Goal: Entertainment & Leisure: Consume media (video, audio)

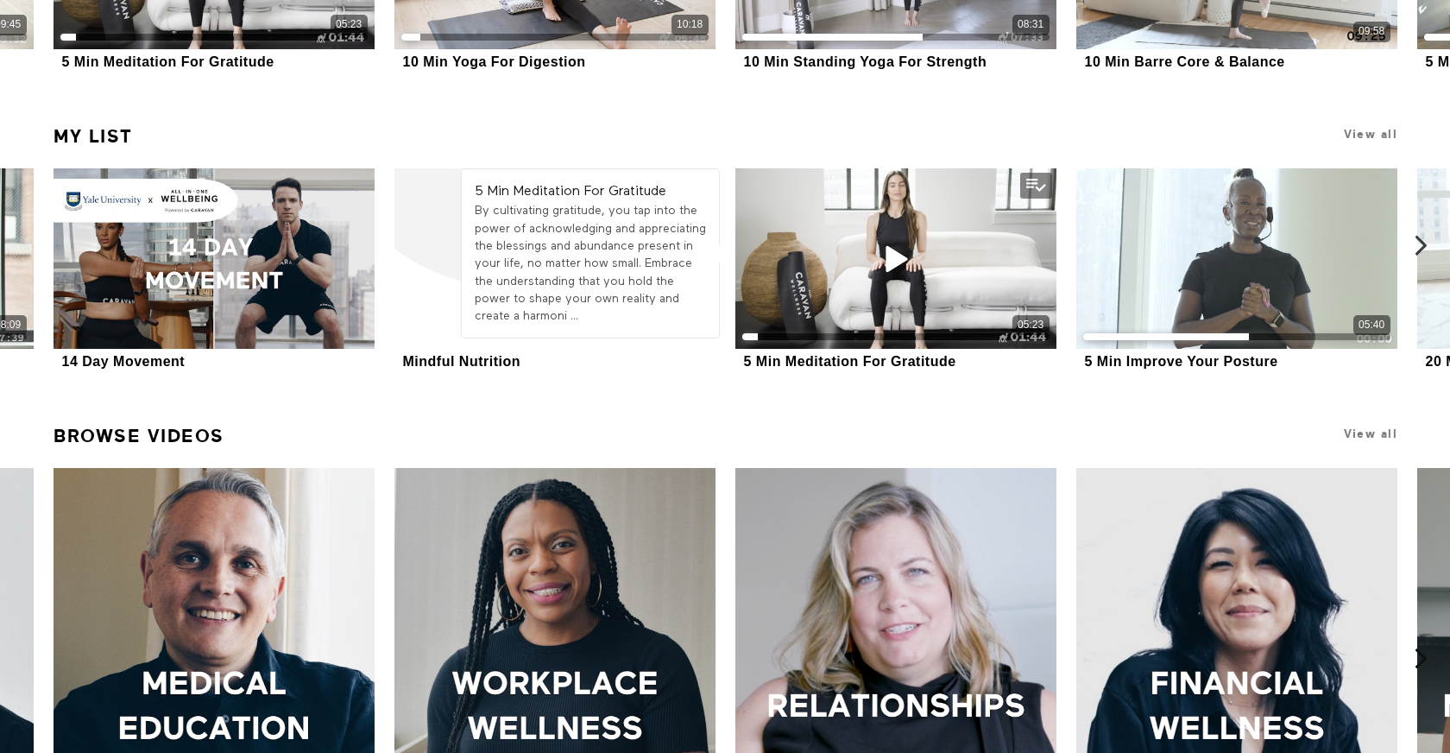
scroll to position [809, 0]
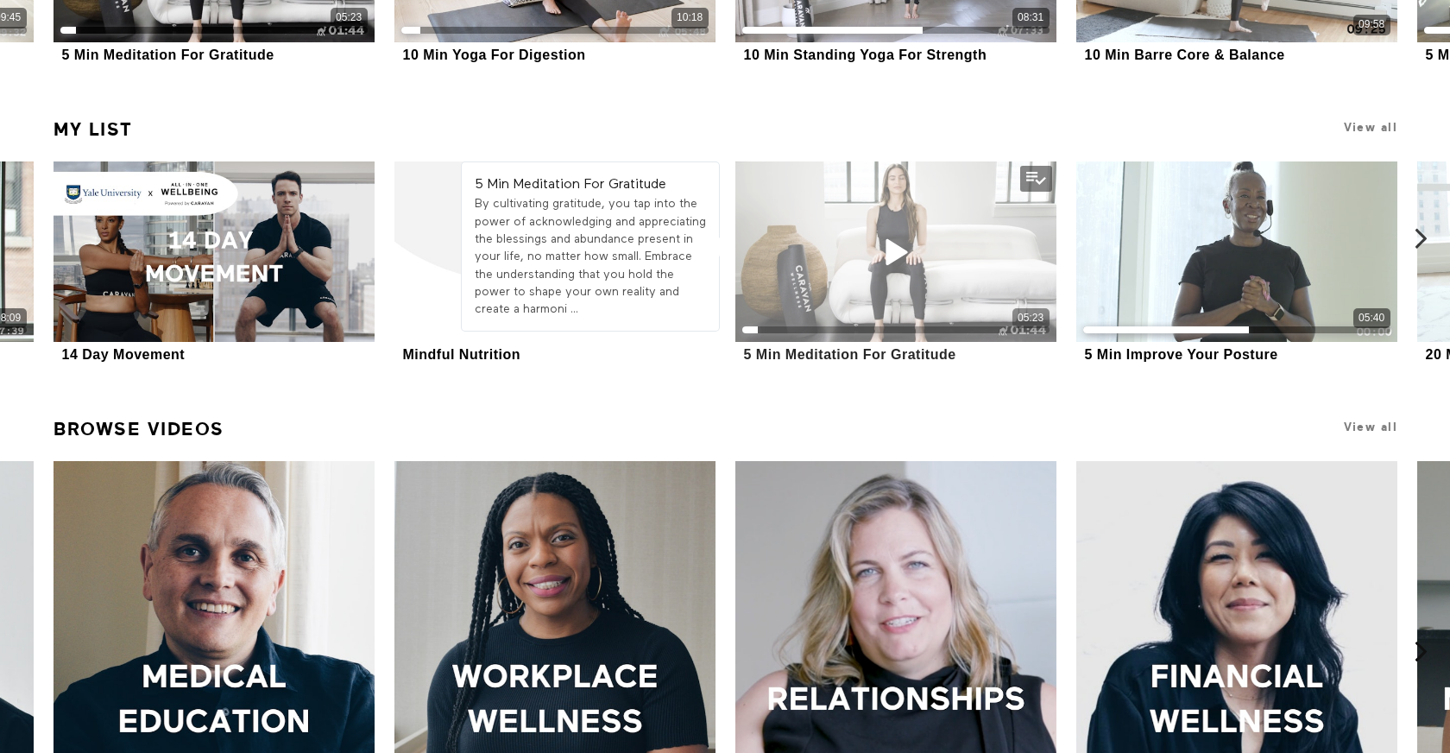
click at [868, 267] on div "05:23" at bounding box center [896, 251] width 320 height 180
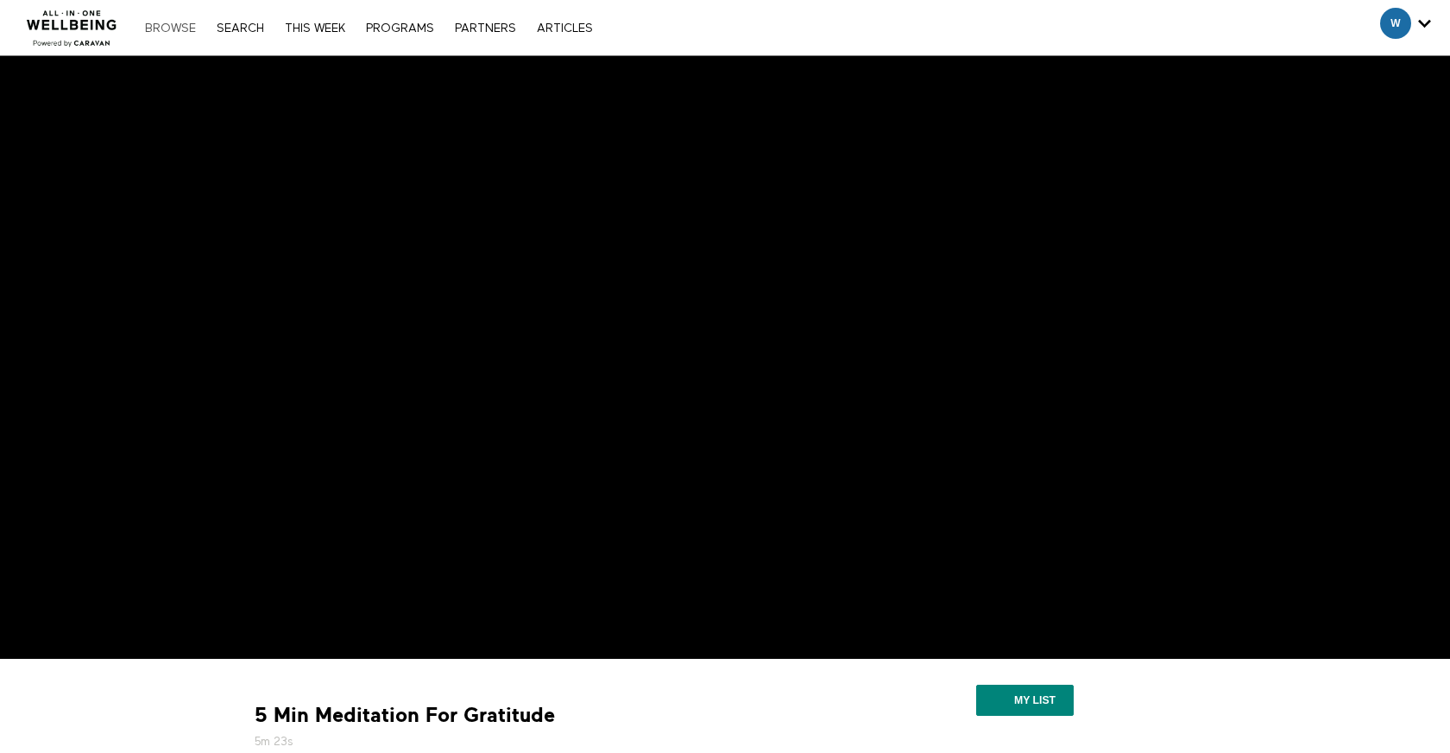
click at [174, 28] on link "Browse" at bounding box center [170, 28] width 68 height 12
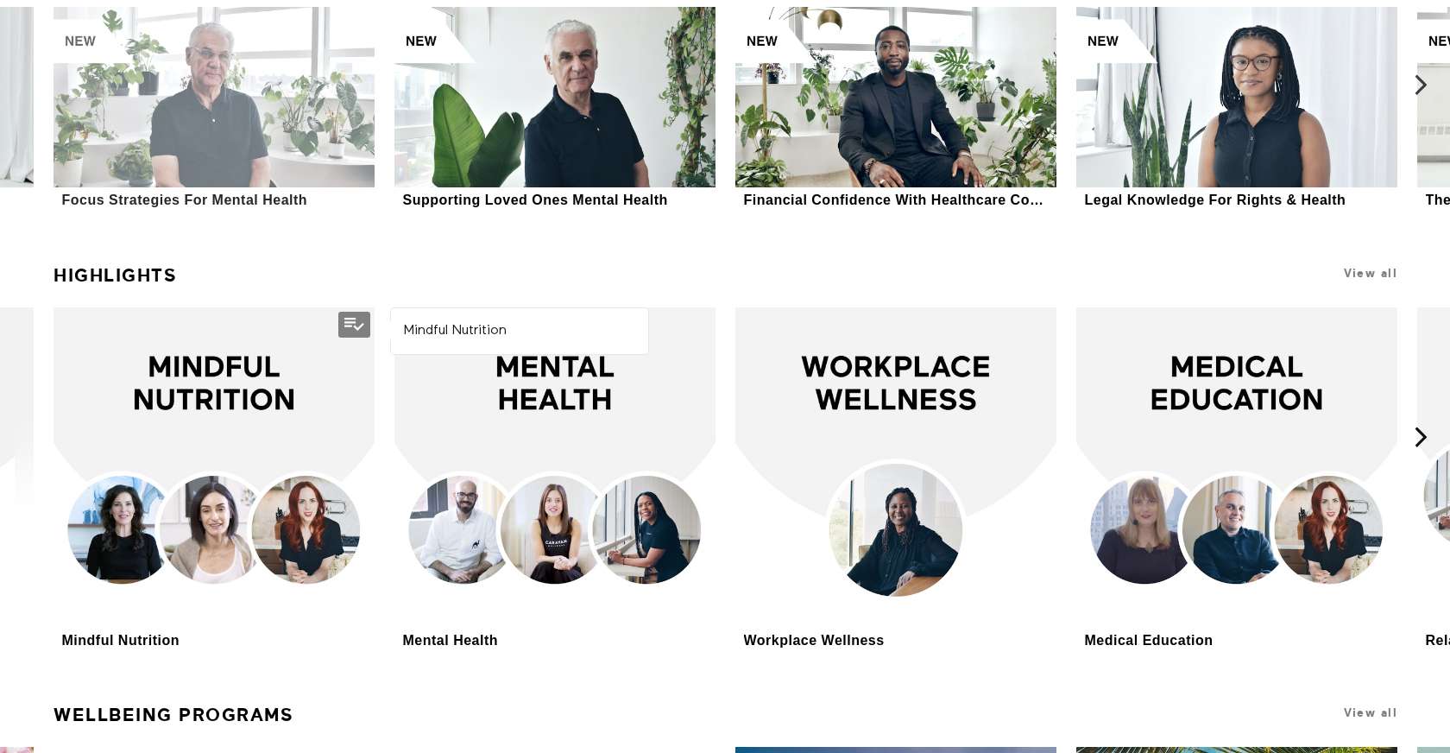
scroll to position [3756, 0]
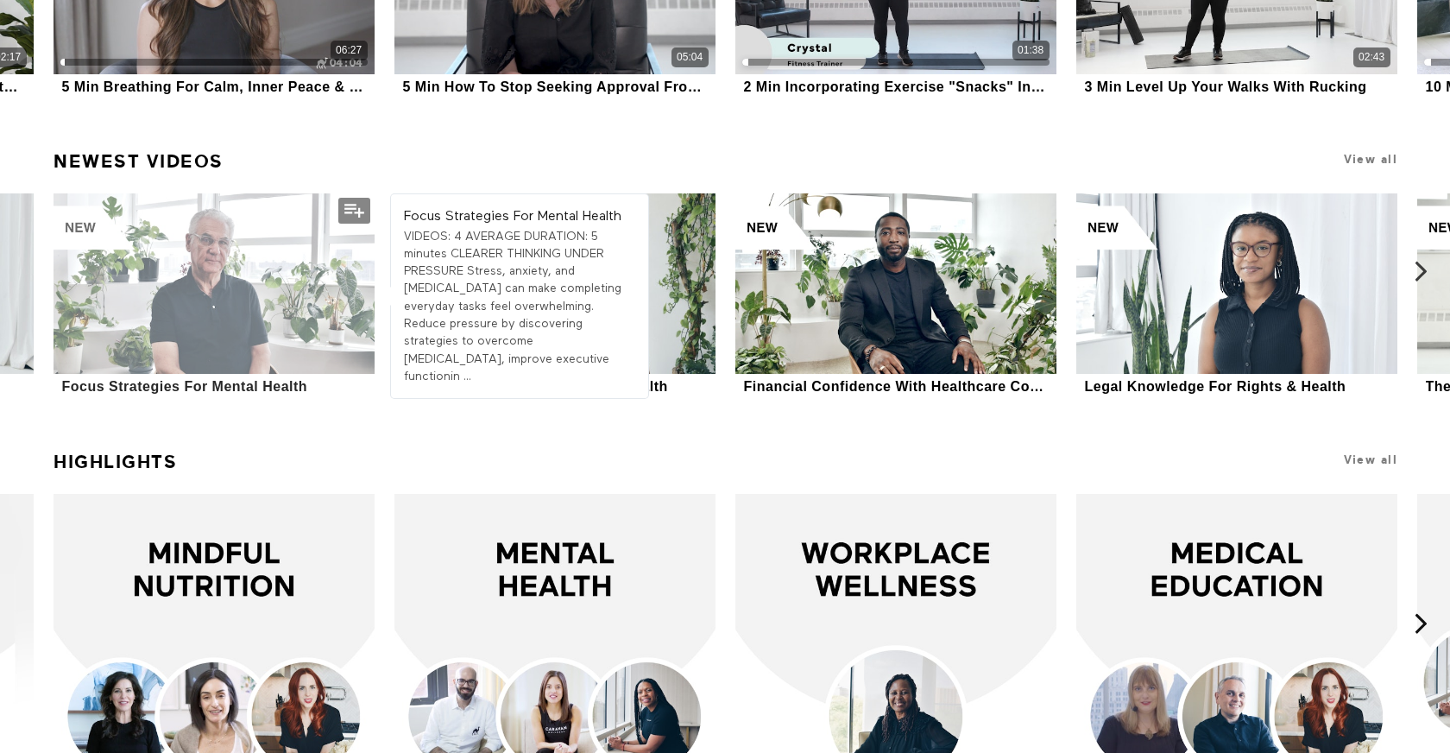
click at [194, 283] on div at bounding box center [214, 283] width 320 height 180
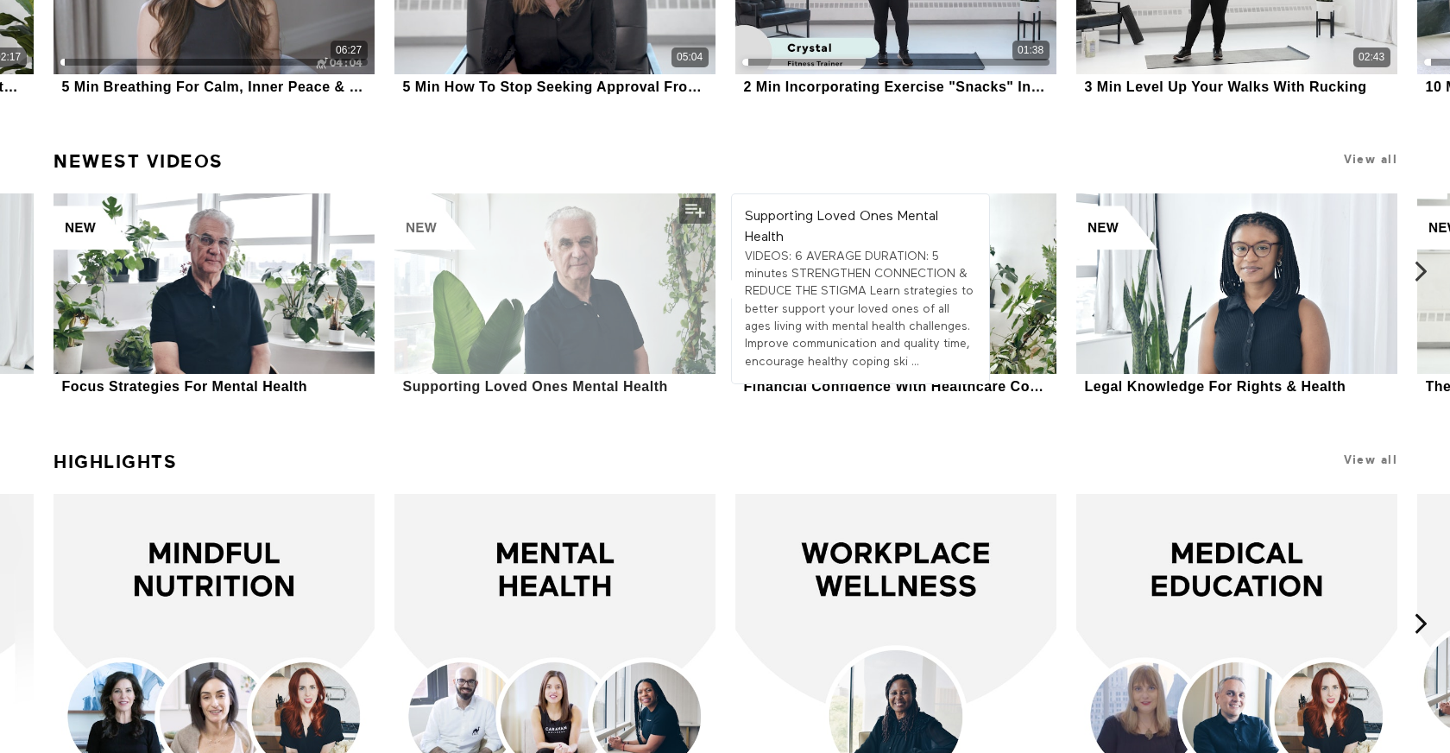
click at [590, 301] on div at bounding box center [555, 283] width 320 height 180
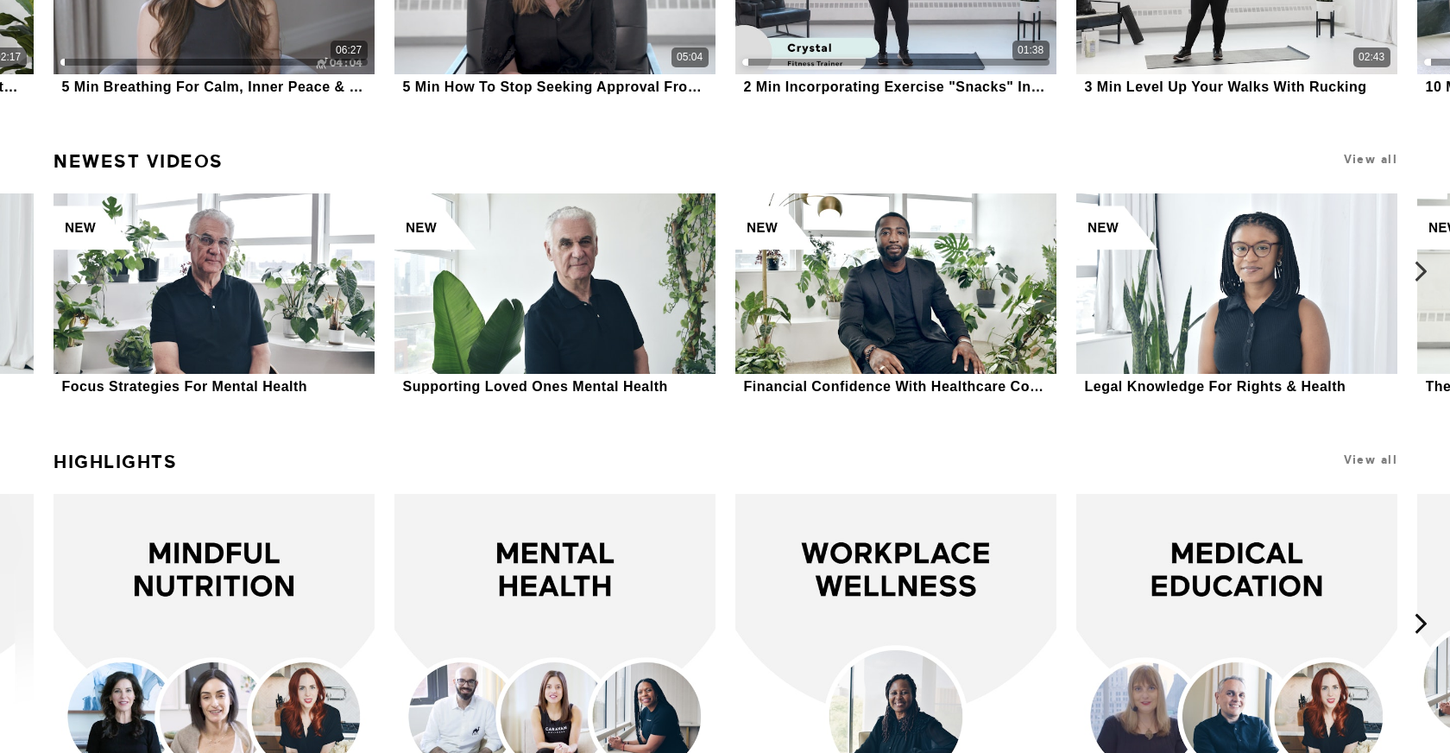
click at [1406, 273] on button at bounding box center [1431, 271] width 55 height 268
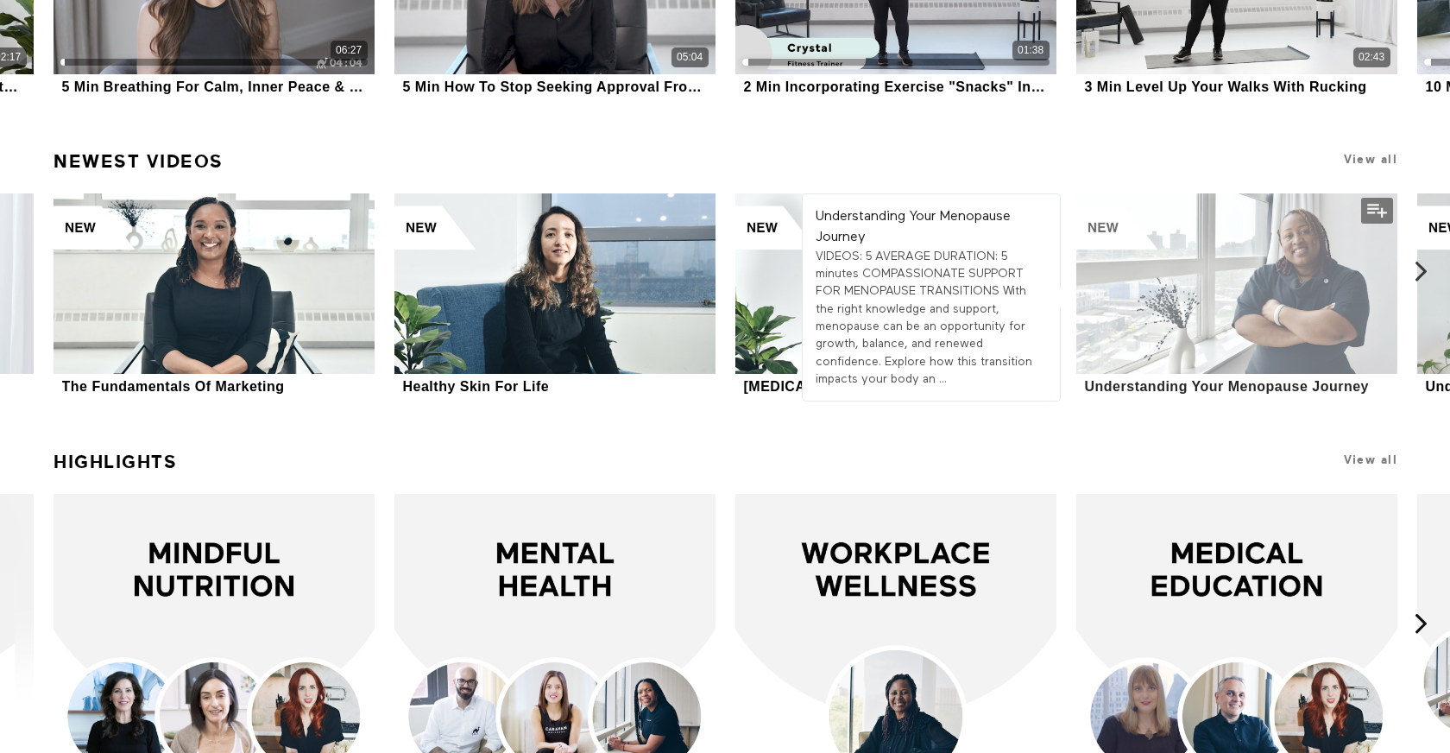
click at [1266, 297] on div at bounding box center [1237, 283] width 320 height 180
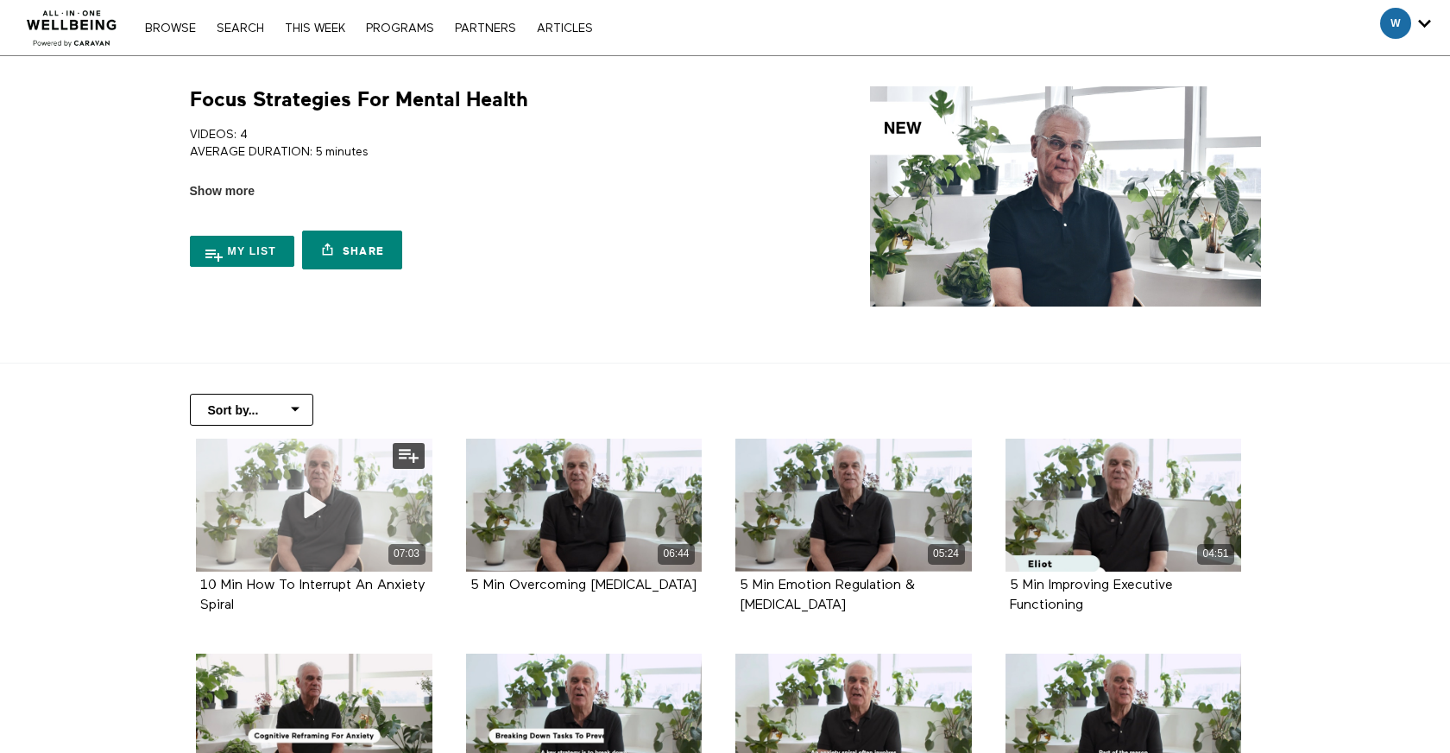
click at [382, 515] on div "07:03" at bounding box center [314, 505] width 237 height 133
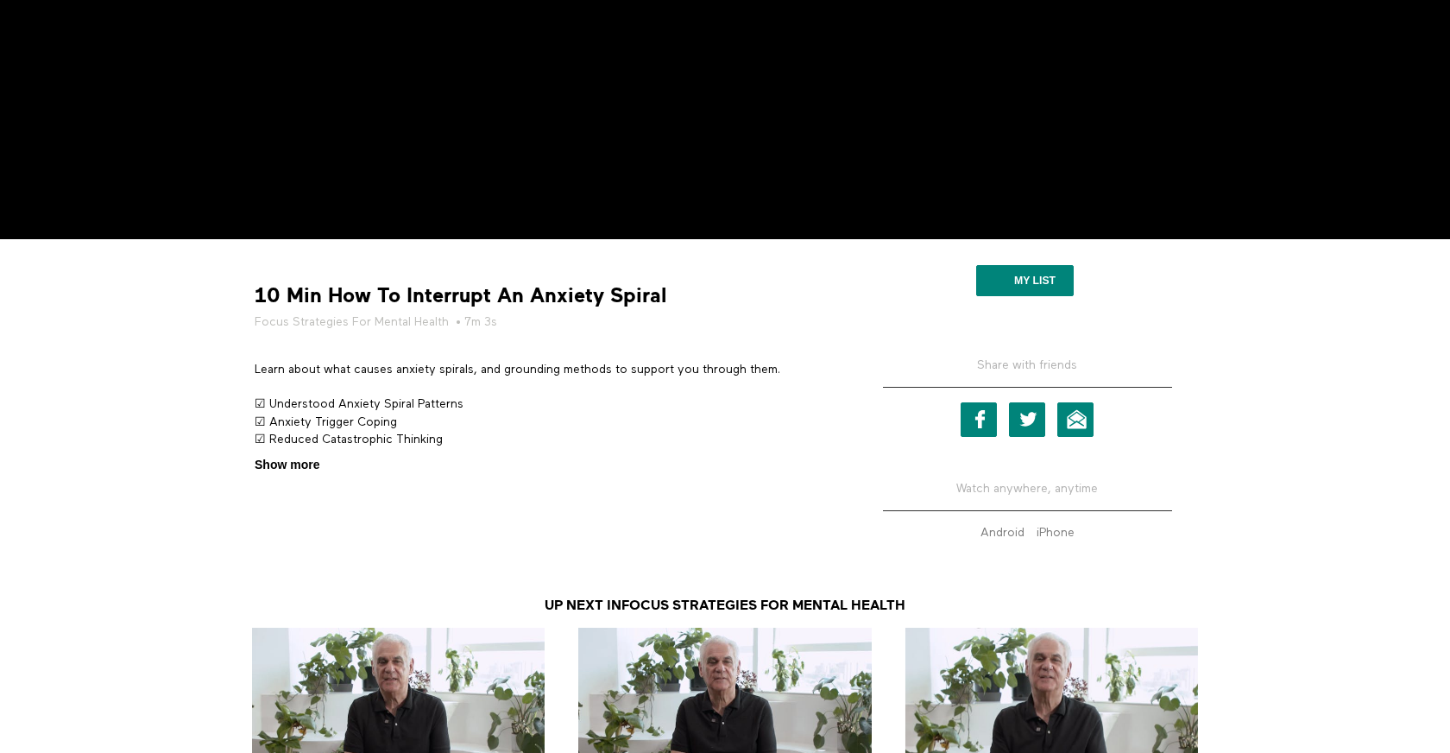
scroll to position [645, 0]
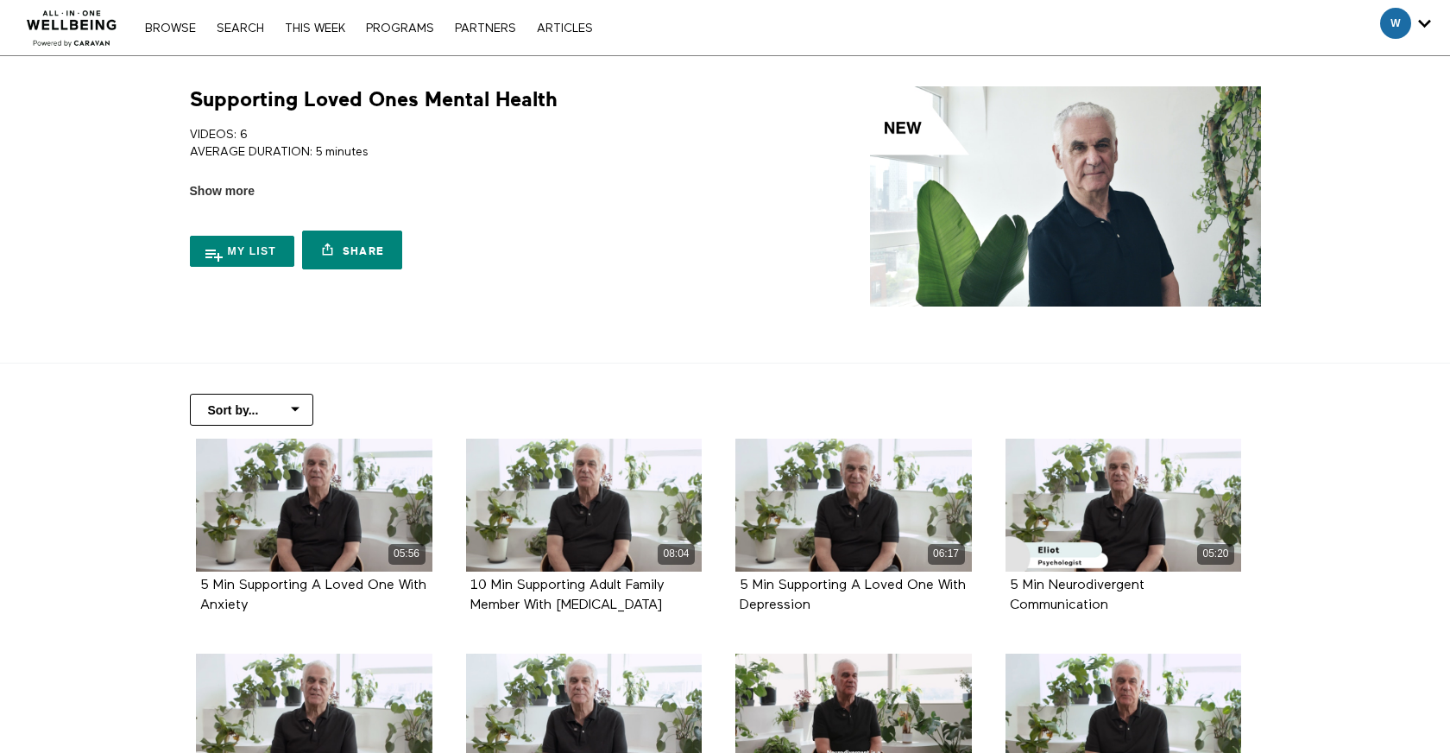
scroll to position [219, 0]
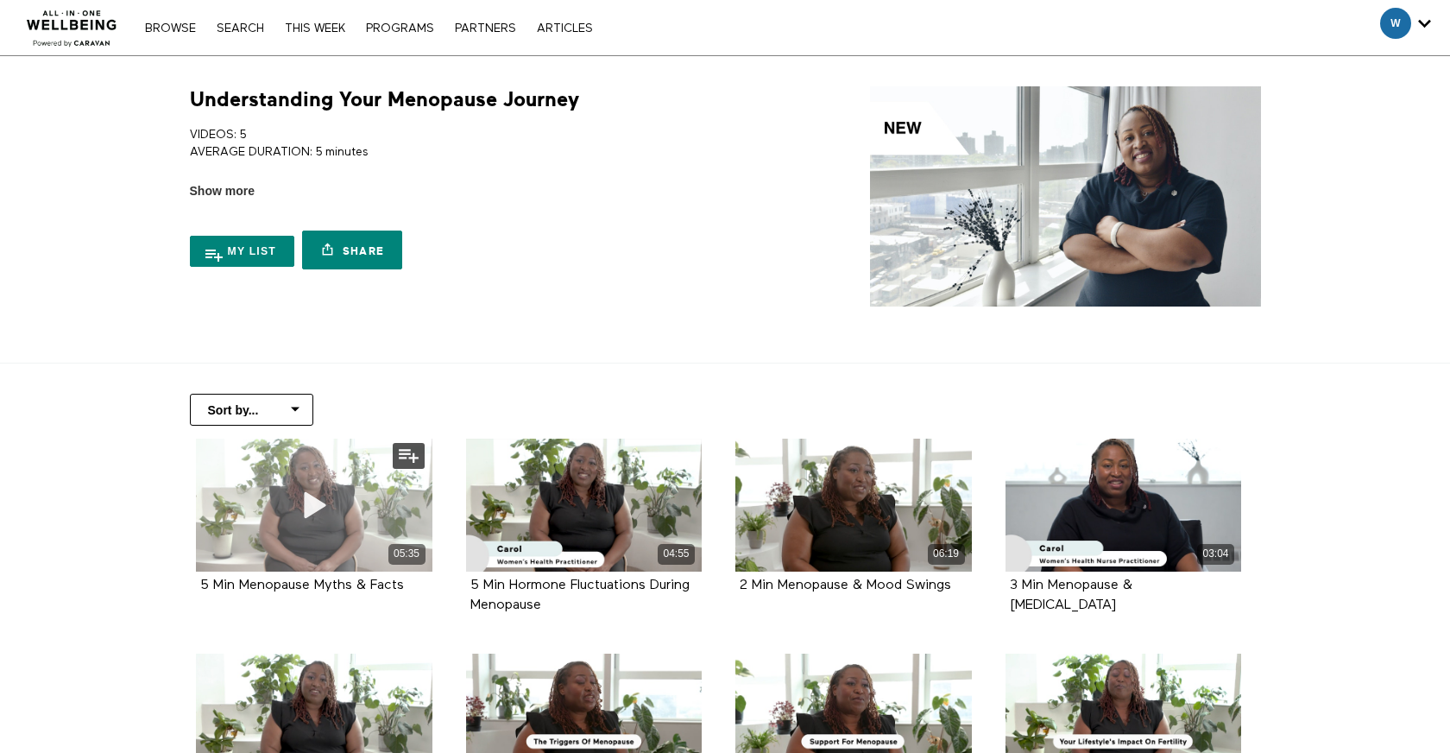
click at [293, 515] on icon at bounding box center [314, 504] width 52 height 30
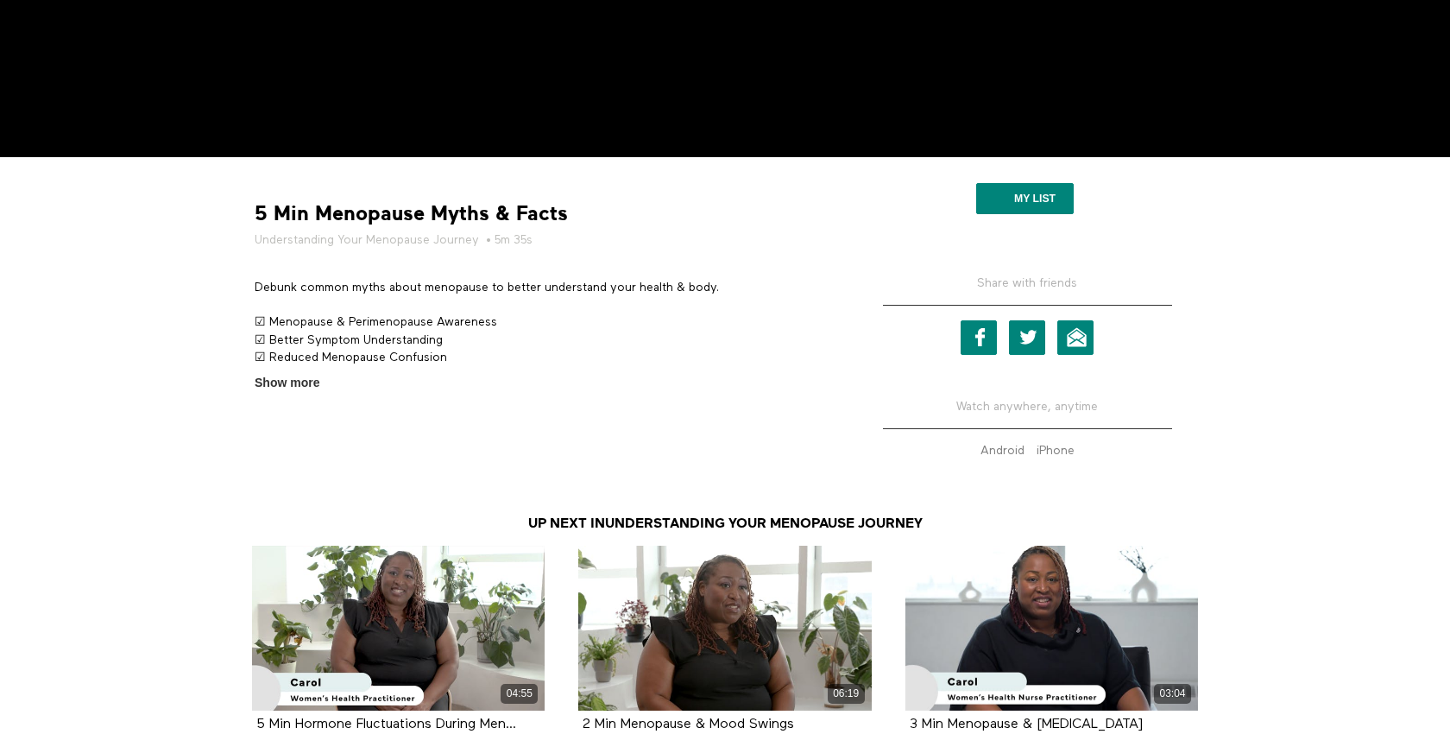
scroll to position [645, 0]
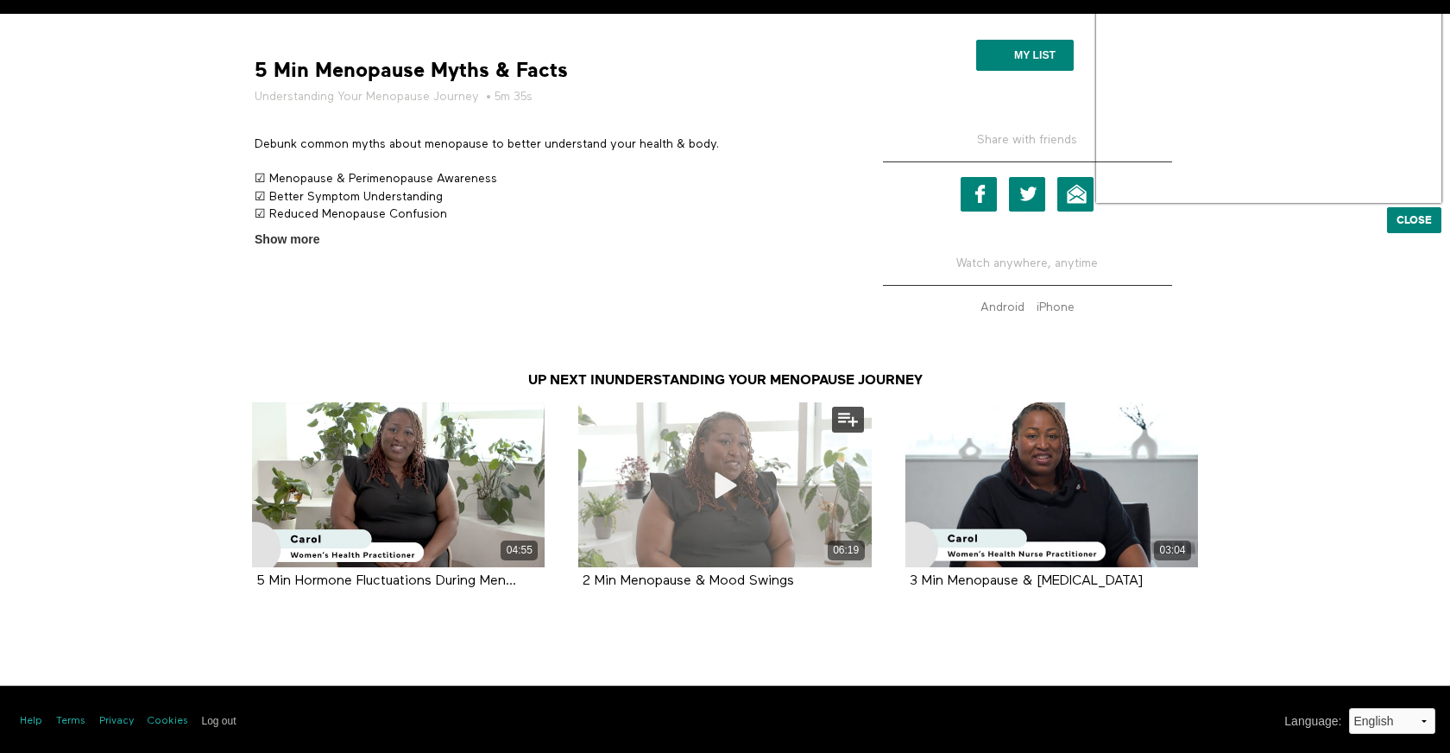
click at [649, 483] on div "06:19" at bounding box center [724, 484] width 293 height 165
